Goal: Task Accomplishment & Management: Manage account settings

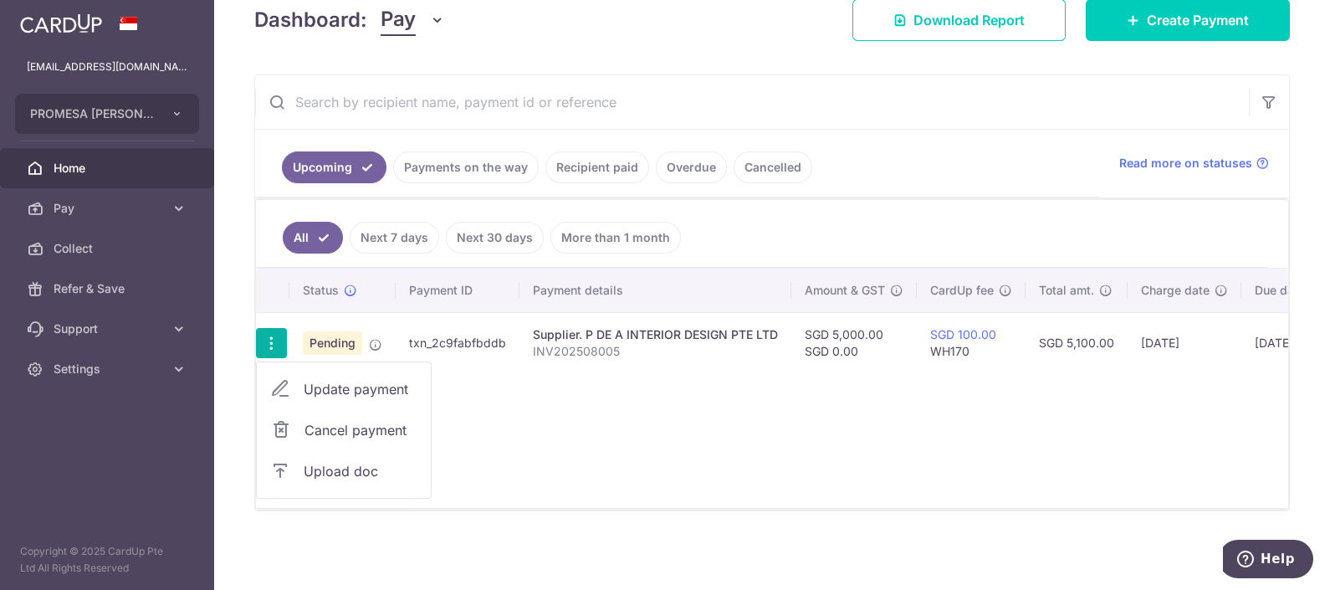
scroll to position [255, 0]
click at [341, 451] on link "Upload doc" at bounding box center [344, 471] width 174 height 40
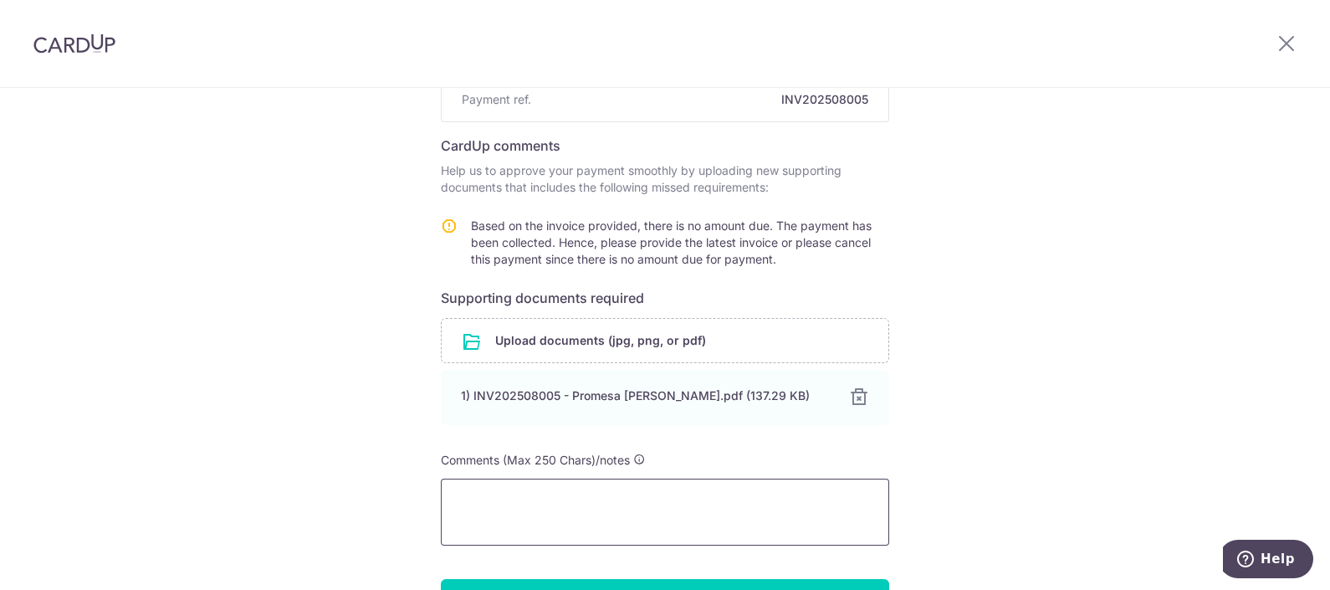
click at [569, 479] on textarea at bounding box center [665, 512] width 448 height 67
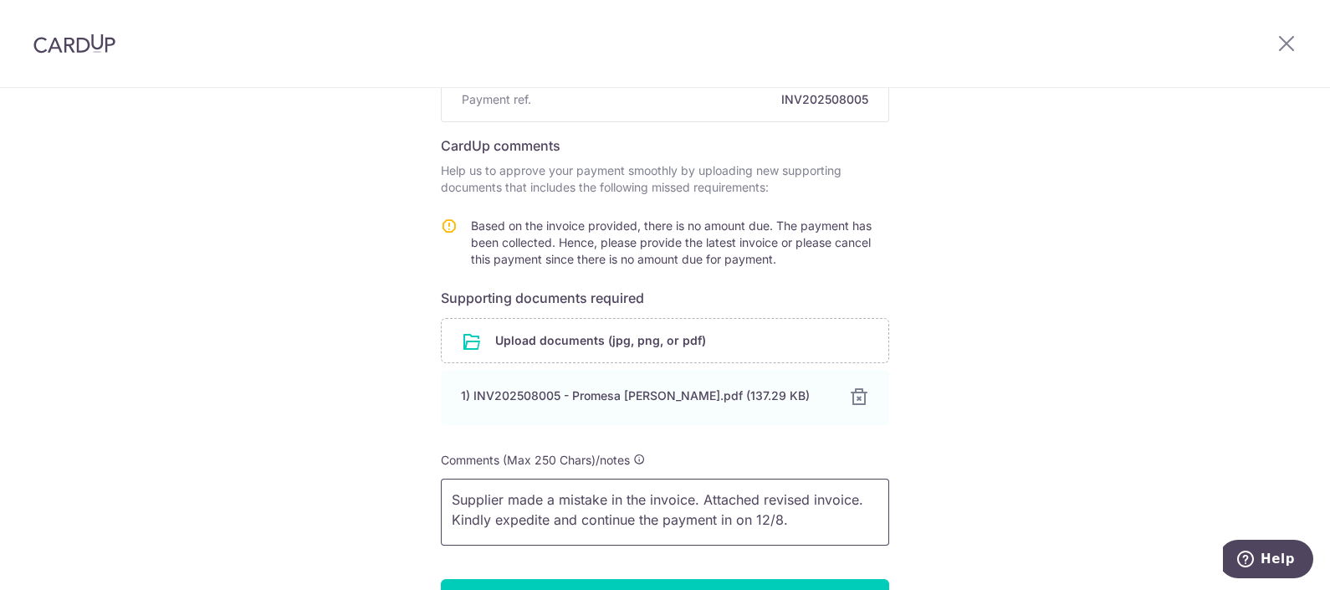
scroll to position [316, 0]
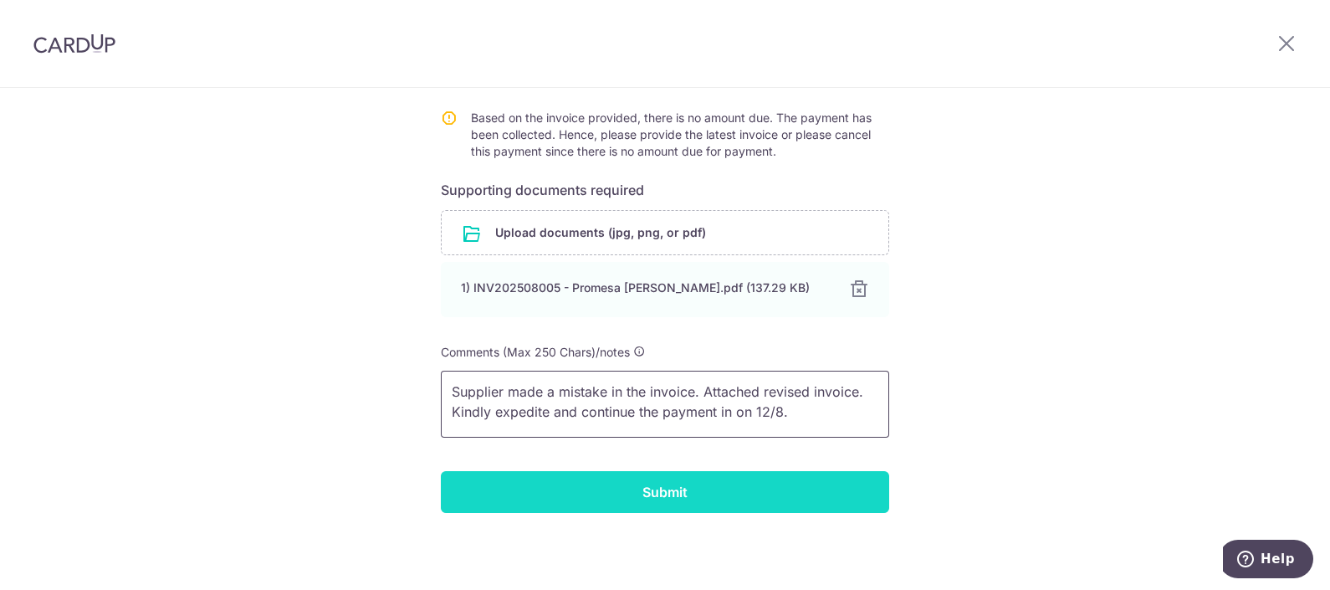
type textarea "Supplier made a mistake in the invoice. Attached revised invoice. Kindly expedi…"
click at [636, 499] on input "Submit" at bounding box center [665, 492] width 448 height 42
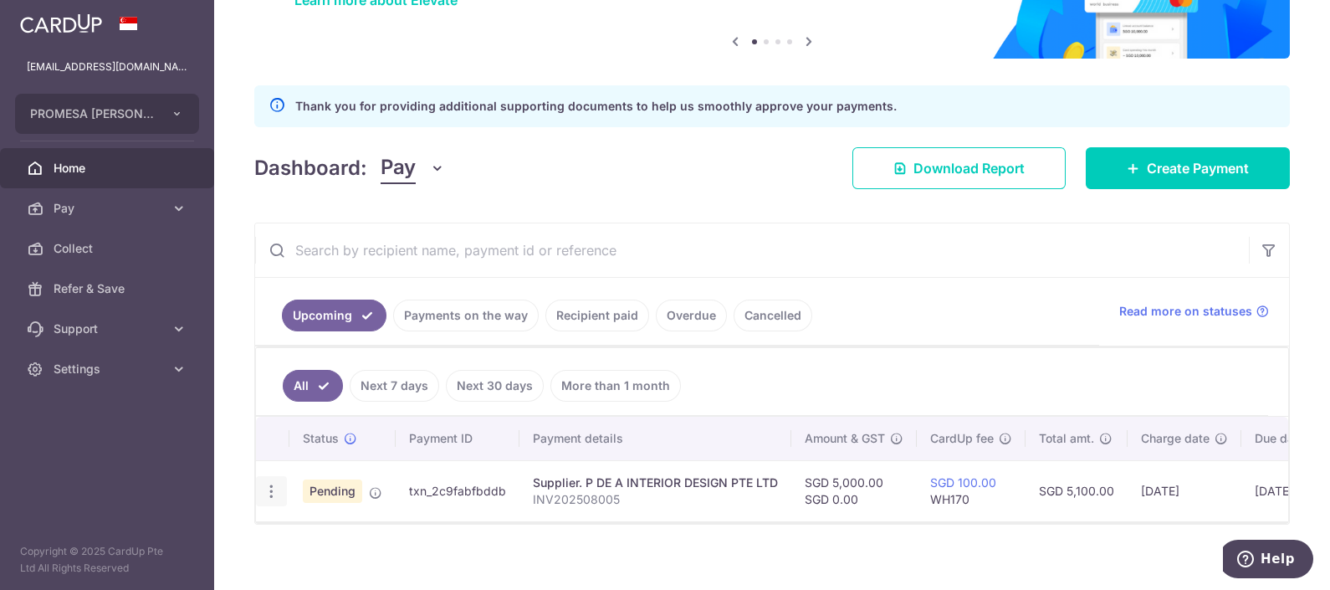
click at [269, 484] on icon "button" at bounding box center [272, 492] width 18 height 18
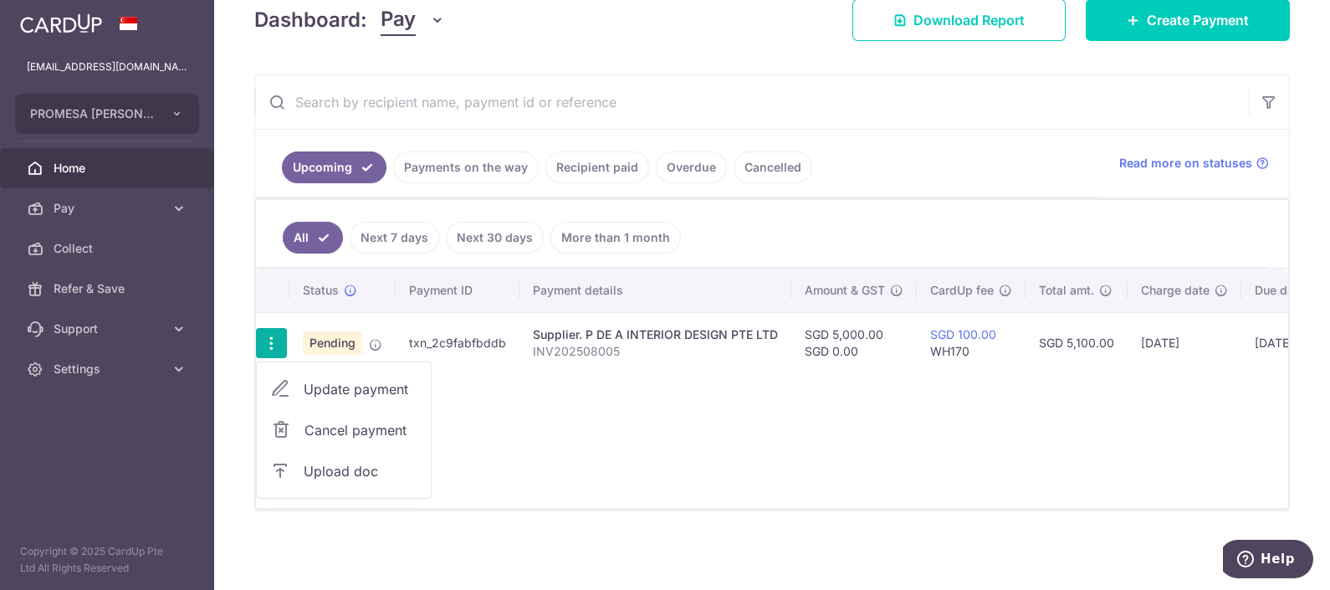
click at [376, 461] on span "Upload doc" at bounding box center [361, 471] width 114 height 20
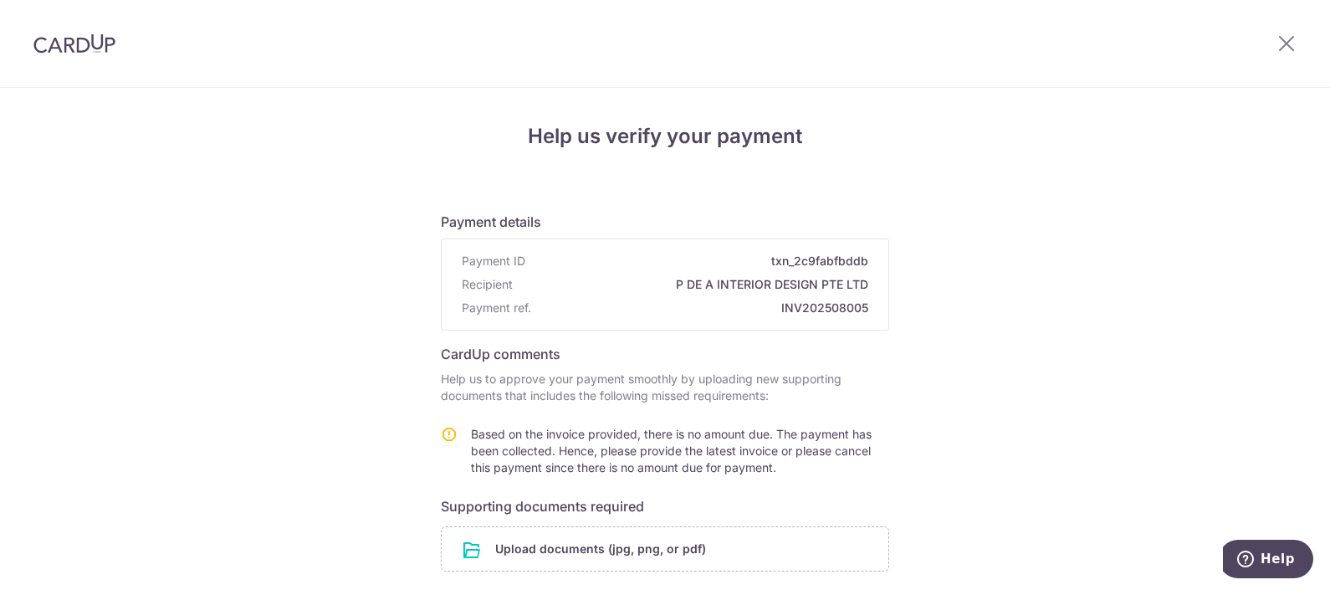
click at [1276, 43] on div at bounding box center [1286, 43] width 87 height 87
click at [1277, 43] on icon at bounding box center [1287, 43] width 20 height 21
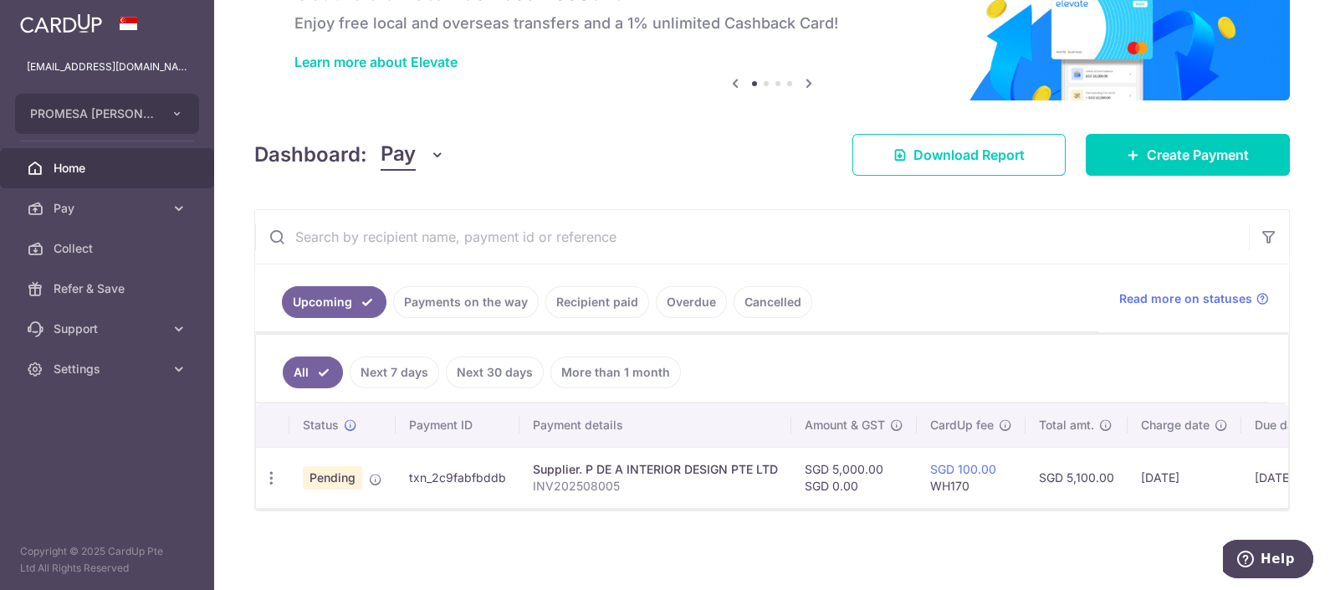
click at [371, 480] on td "Pending" at bounding box center [342, 477] width 106 height 61
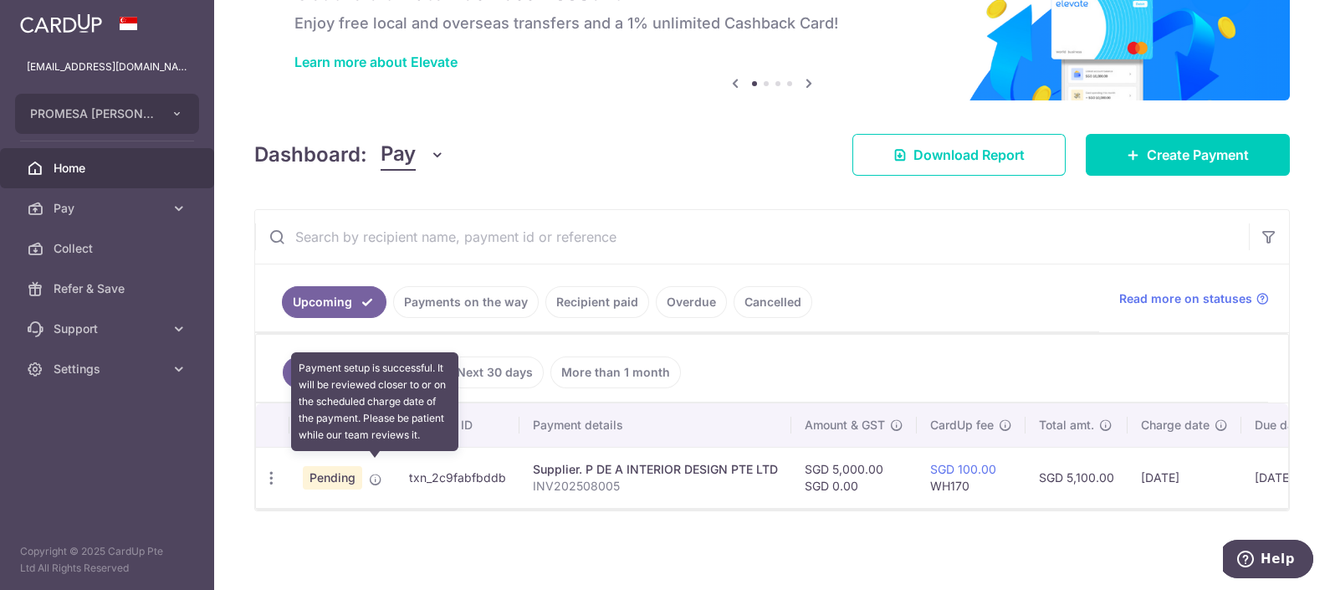
click at [371, 473] on icon at bounding box center [375, 479] width 13 height 13
